Goal: Check status: Check status

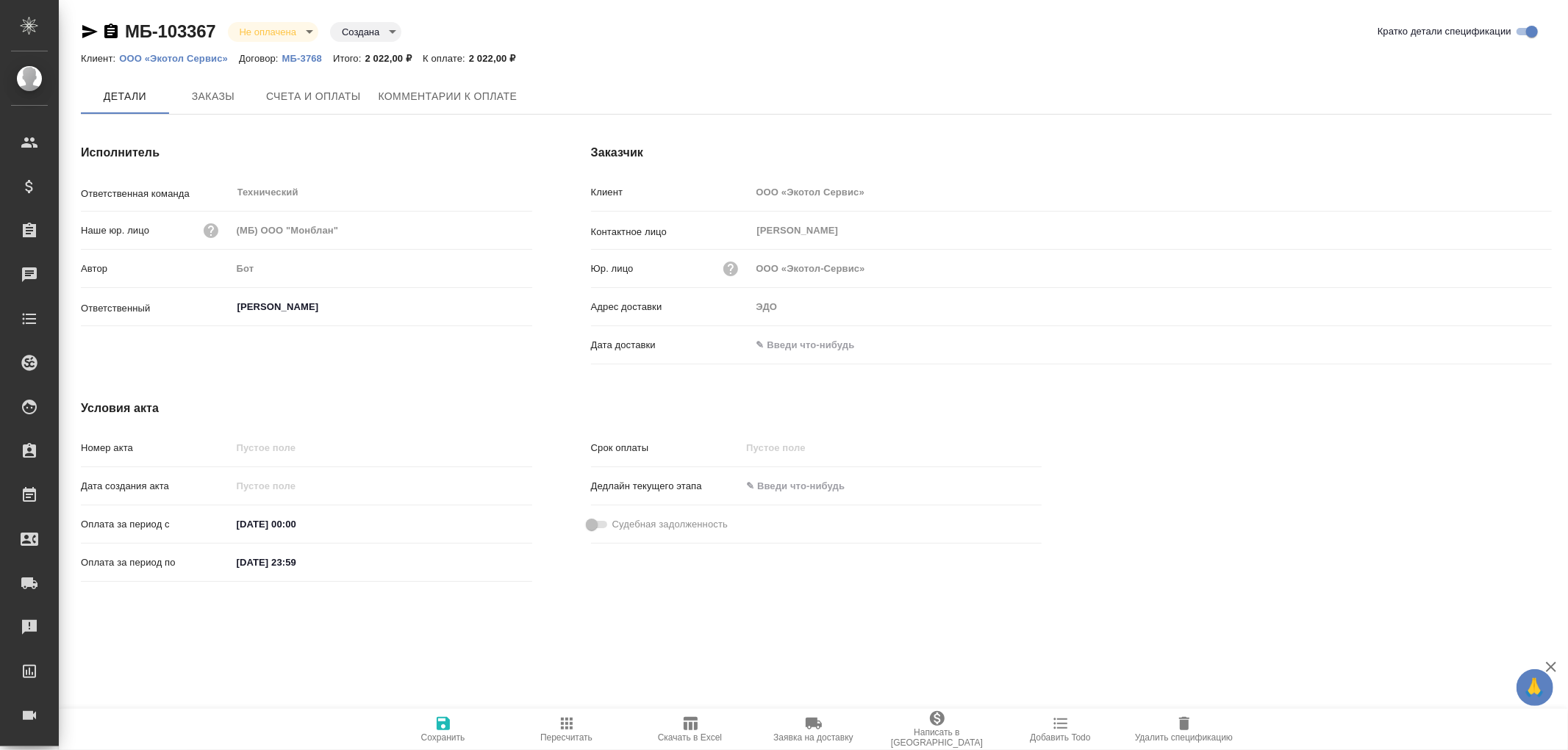
type input "[PERSON_NAME]"
click at [196, 91] on span "Заказы" at bounding box center [213, 97] width 71 height 18
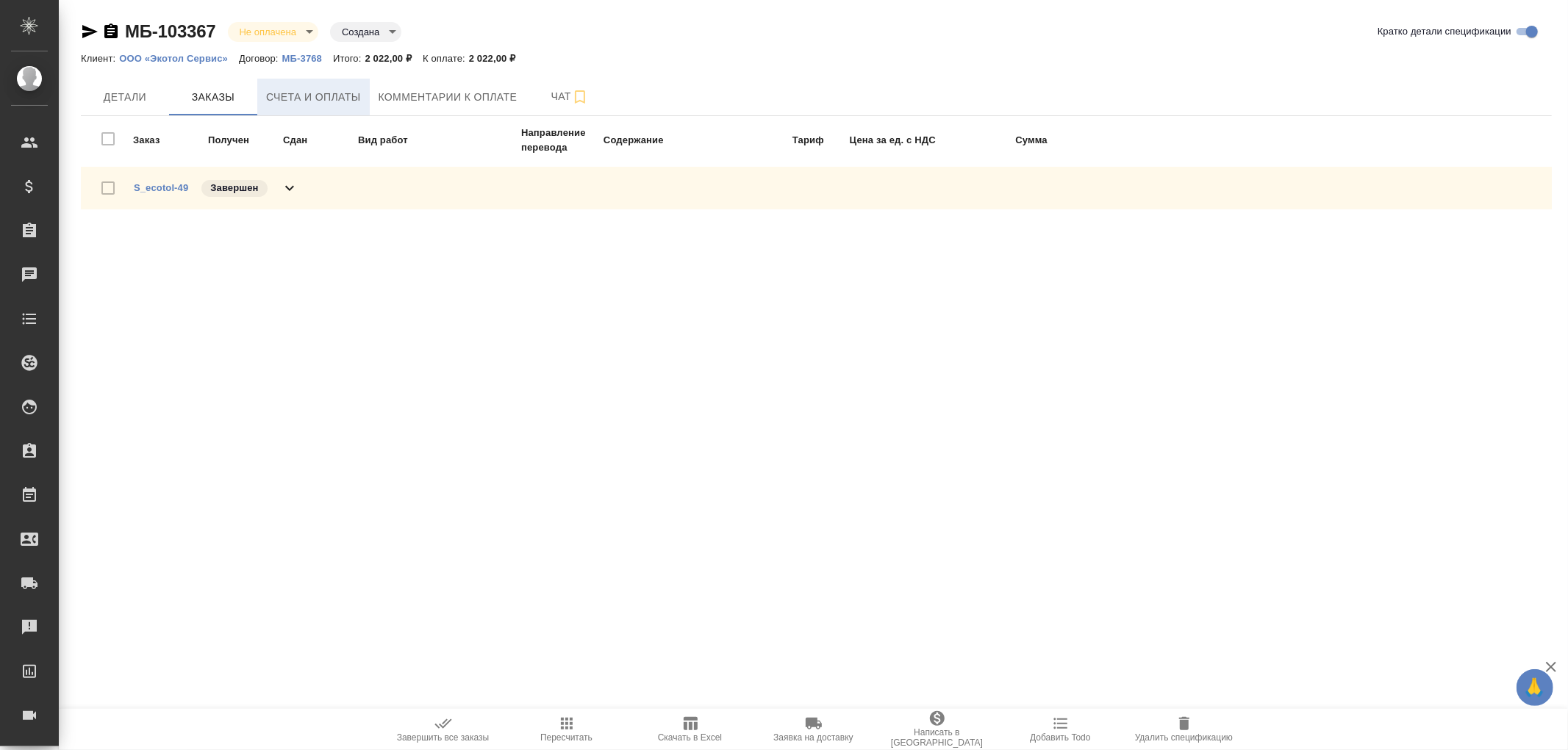
click at [332, 96] on span "Счета и оплаты" at bounding box center [314, 97] width 95 height 18
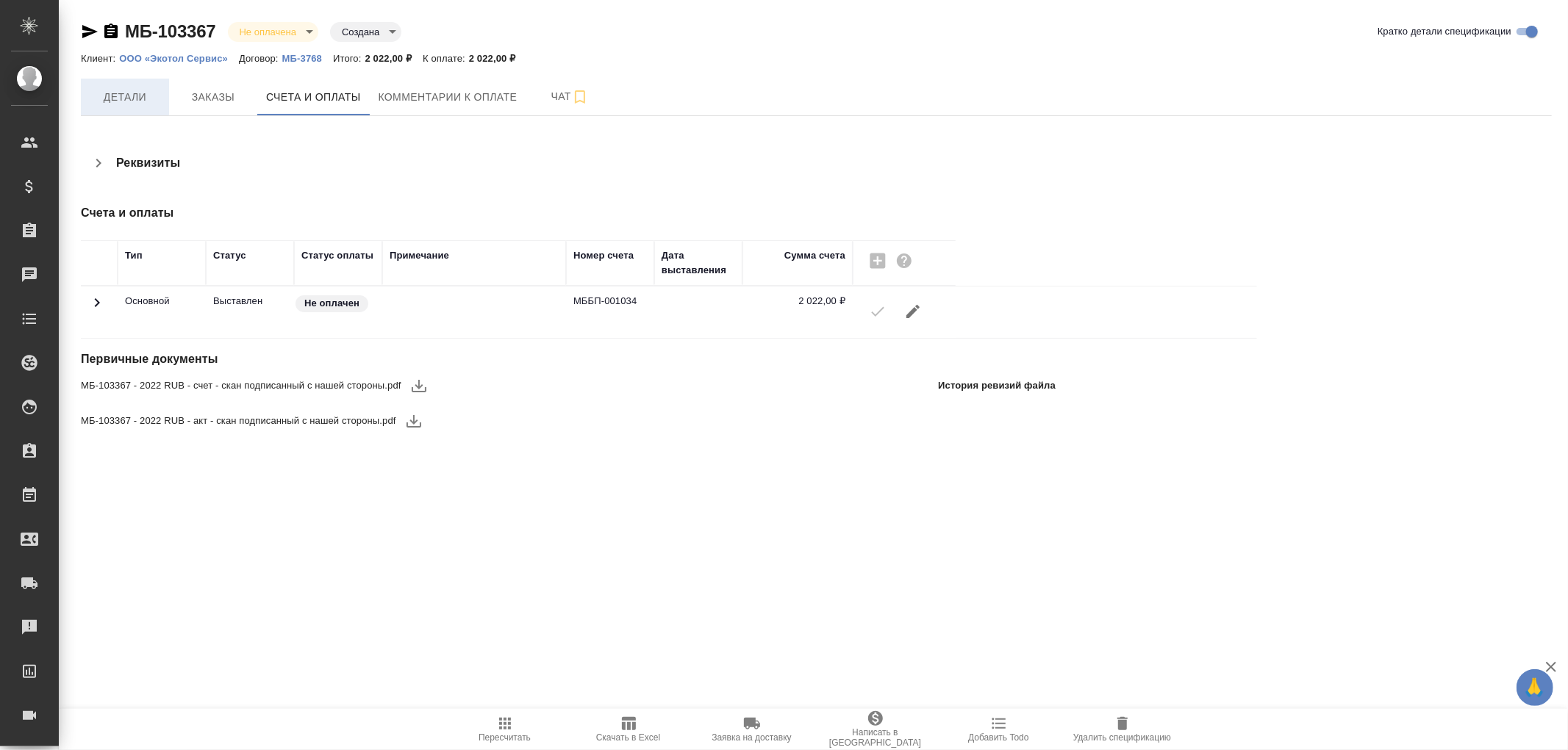
click at [130, 96] on span "Детали" at bounding box center [124, 97] width 71 height 18
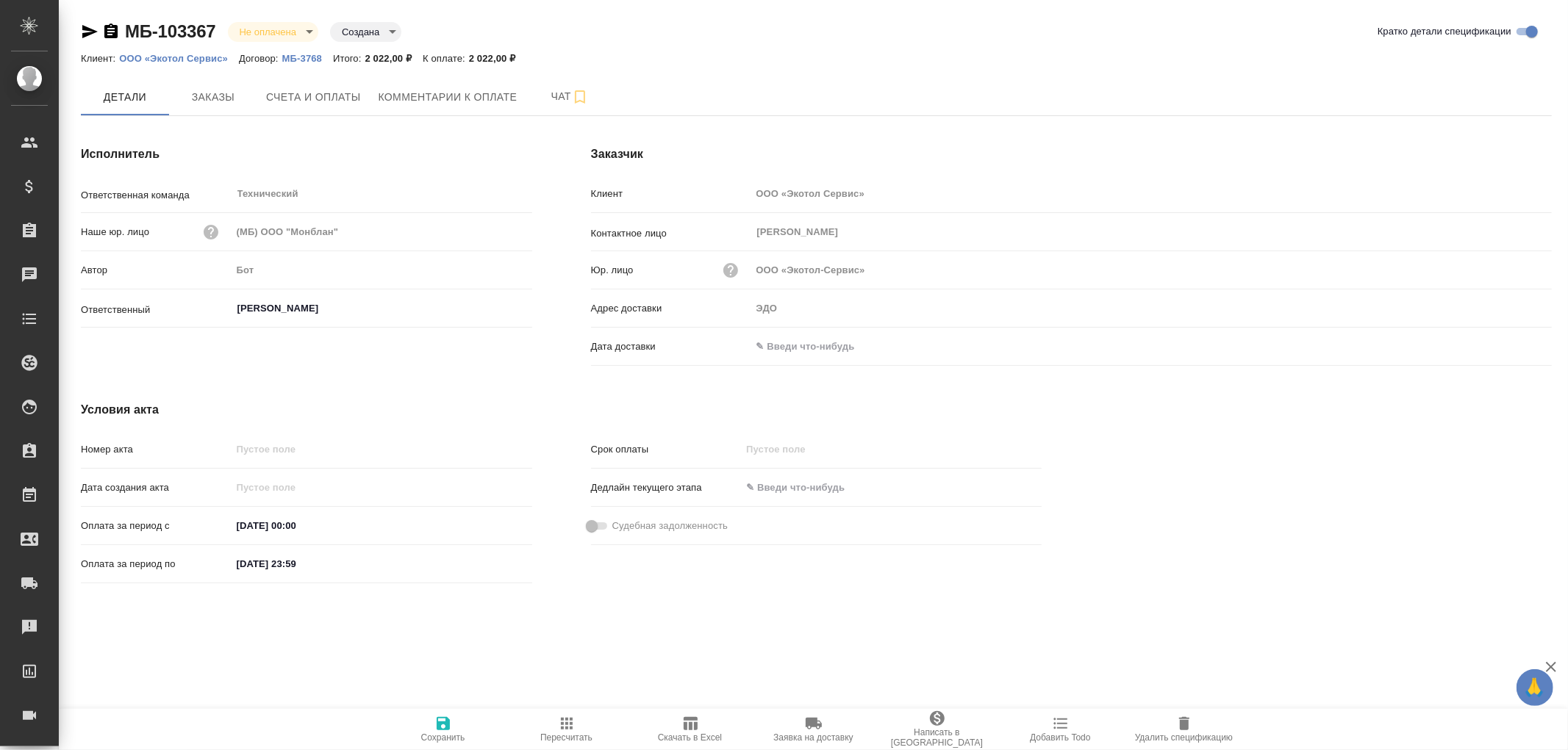
click at [798, 341] on input "text" at bounding box center [816, 347] width 128 height 21
click at [1505, 348] on icon "button" at bounding box center [1510, 345] width 17 height 17
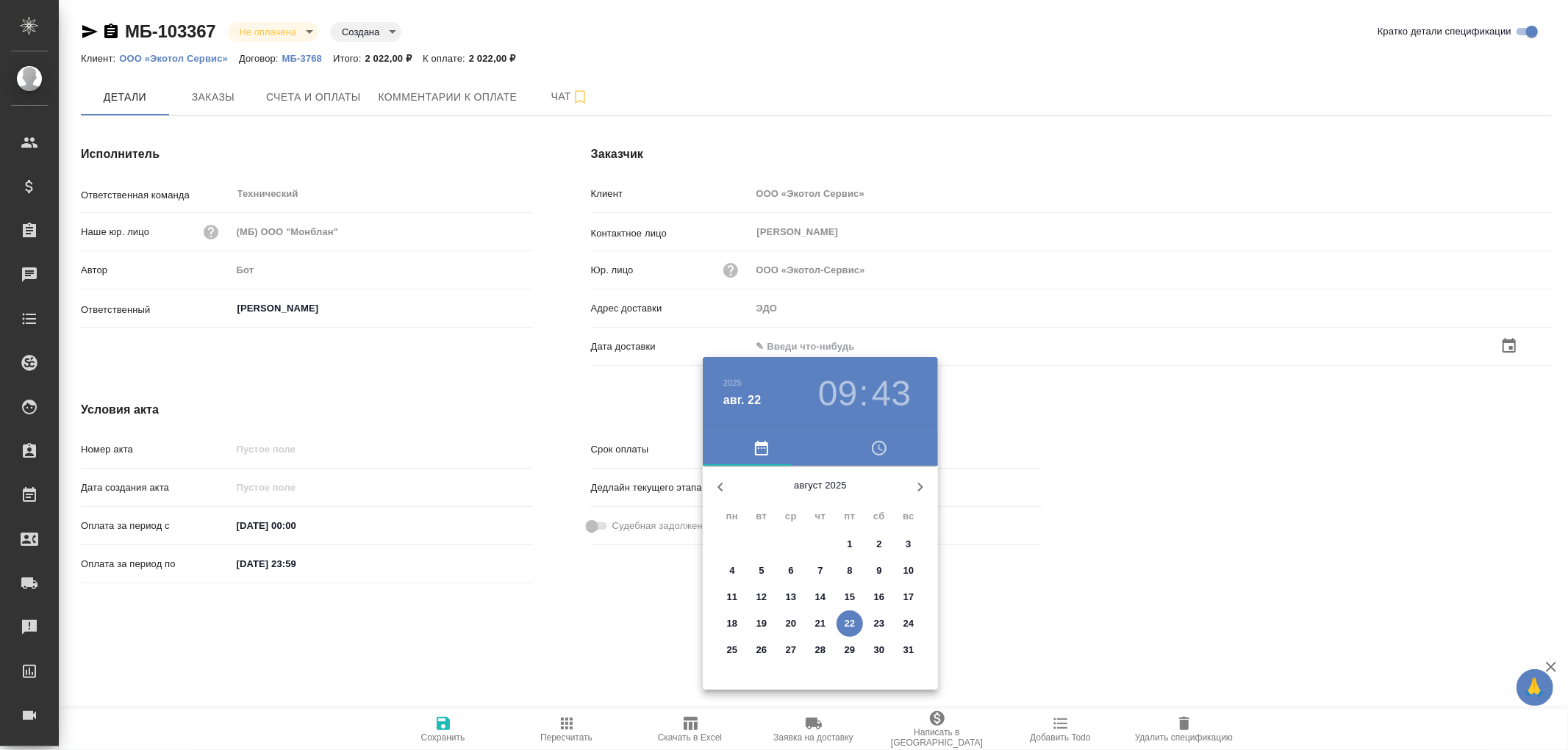
click at [856, 623] on span "22" at bounding box center [850, 624] width 26 height 15
type input "[DATE] 09:43"
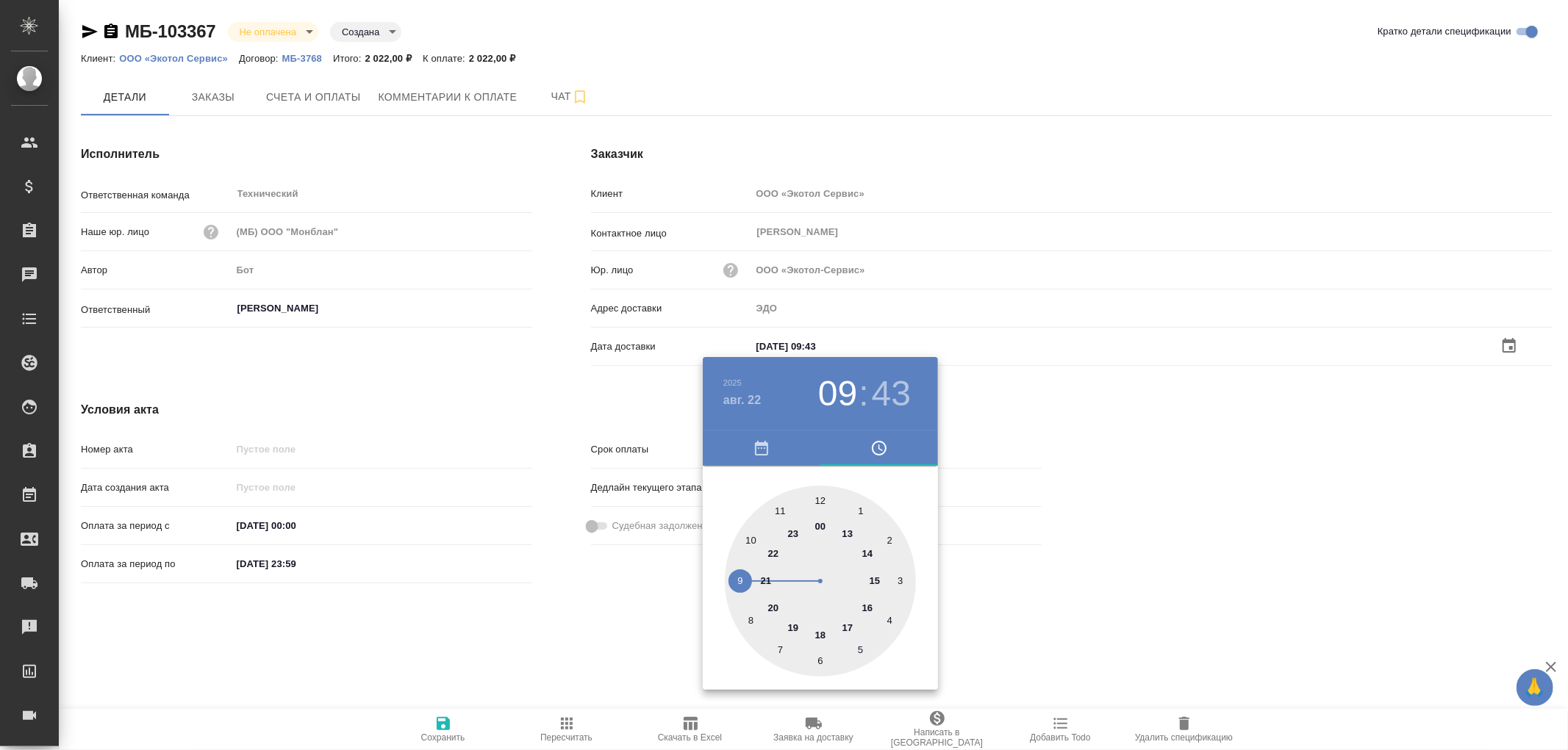
click at [444, 720] on div at bounding box center [784, 375] width 1568 height 750
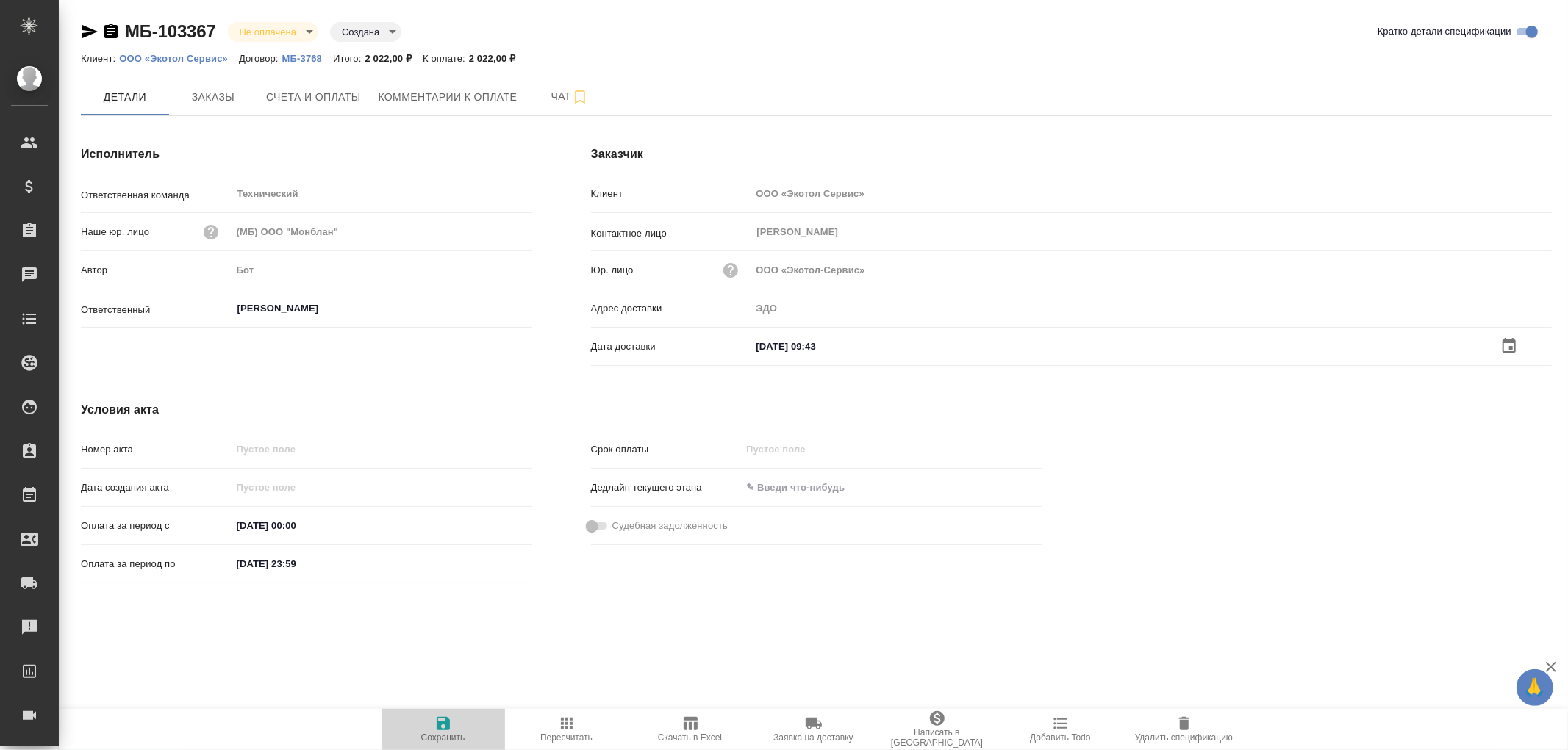
click at [444, 720] on icon "button" at bounding box center [443, 724] width 17 height 17
